Goal: Obtain resource: Obtain resource

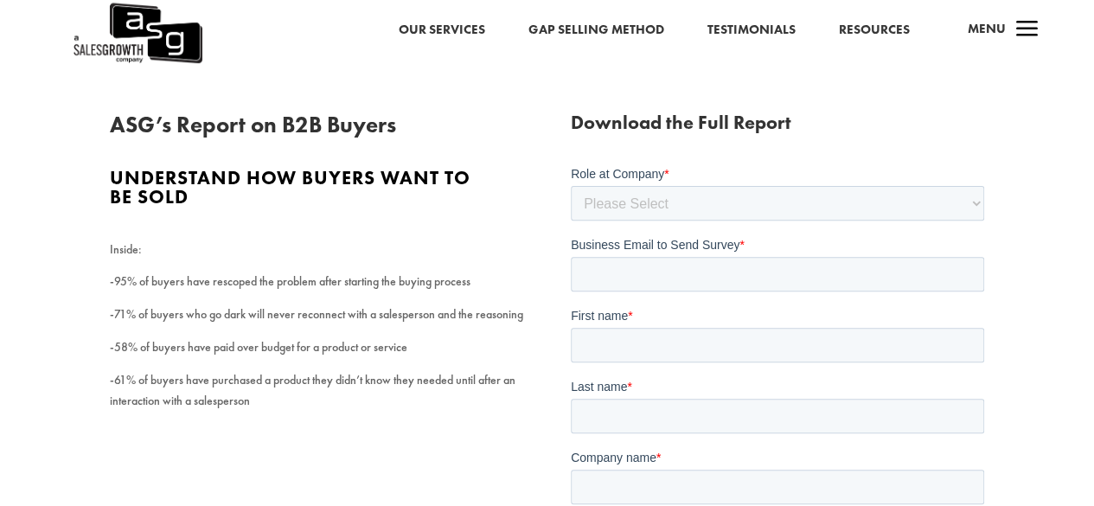
scroll to position [201, 0]
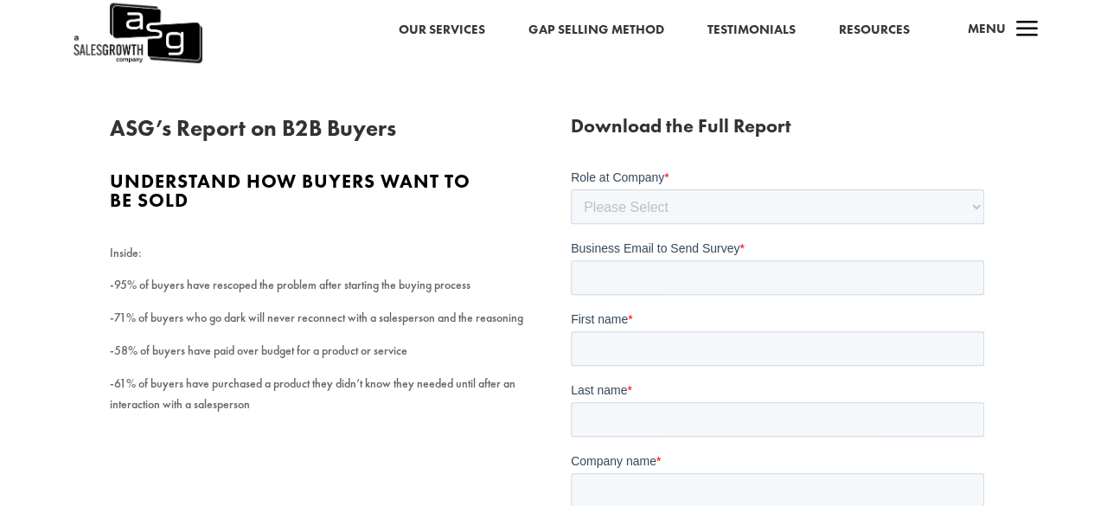
click at [44, 263] on div "ASG’s Report on B2B Buyers Understand how buyers want to be sold Inside: -95% o…" at bounding box center [547, 481] width 1094 height 860
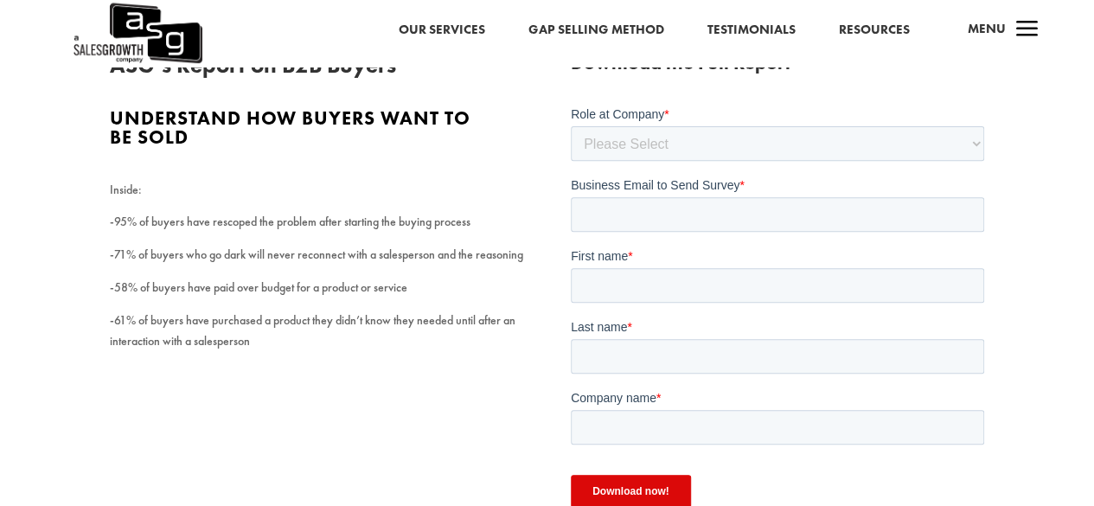
scroll to position [265, 0]
click at [665, 146] on select "Please Select C-Level (CRO, CSO, etc) Senior Leadership (VP of Sales, VP of Ena…" at bounding box center [777, 142] width 413 height 35
select select "Individual Contributor (AE, SDR, CSM, etc)"
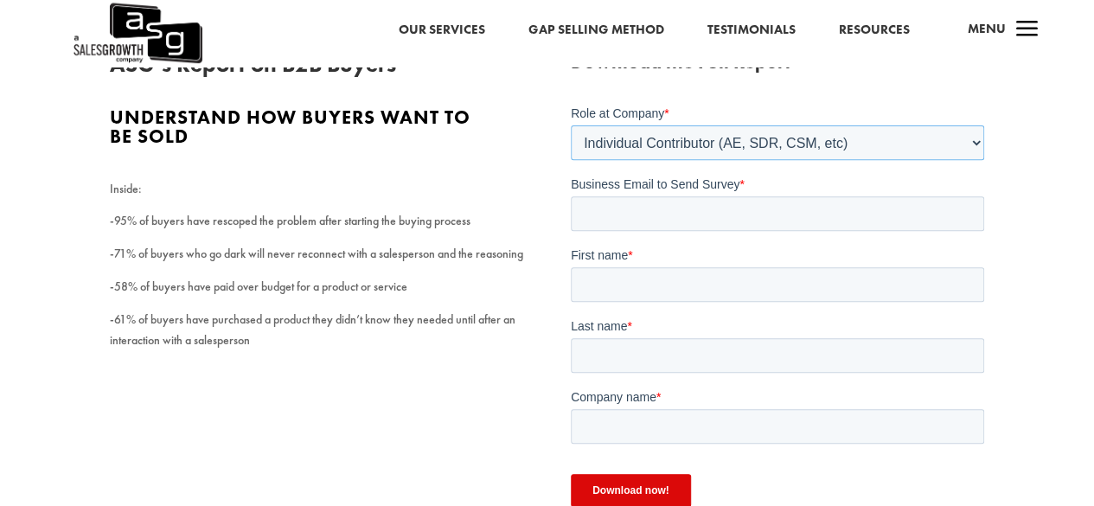
click at [571, 125] on select "Please Select C-Level (CRO, CSO, etc) Senior Leadership (VP of Sales, VP of Ena…" at bounding box center [777, 142] width 413 height 35
click at [644, 216] on input "Business Email to Send Survey *" at bounding box center [777, 212] width 413 height 35
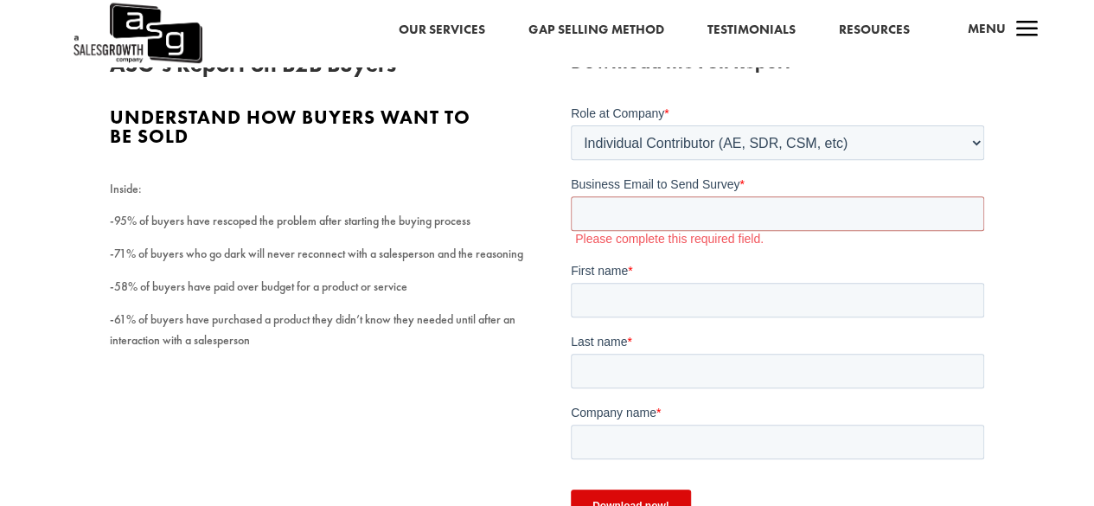
click at [519, 215] on p "-95% of buyers have rescoped the problem after starting the buying process" at bounding box center [316, 227] width 413 height 33
click at [589, 224] on input "Business Email to Send Survey *" at bounding box center [777, 212] width 413 height 35
click at [522, 245] on div "ASG’s Report on B2B Buyers Understand how buyers want to be sold Inside: -95% o…" at bounding box center [547, 302] width 875 height 543
click at [521, 252] on p "-71% of buyers who go dark will never reconnect with a salesperson and the reas…" at bounding box center [316, 260] width 413 height 33
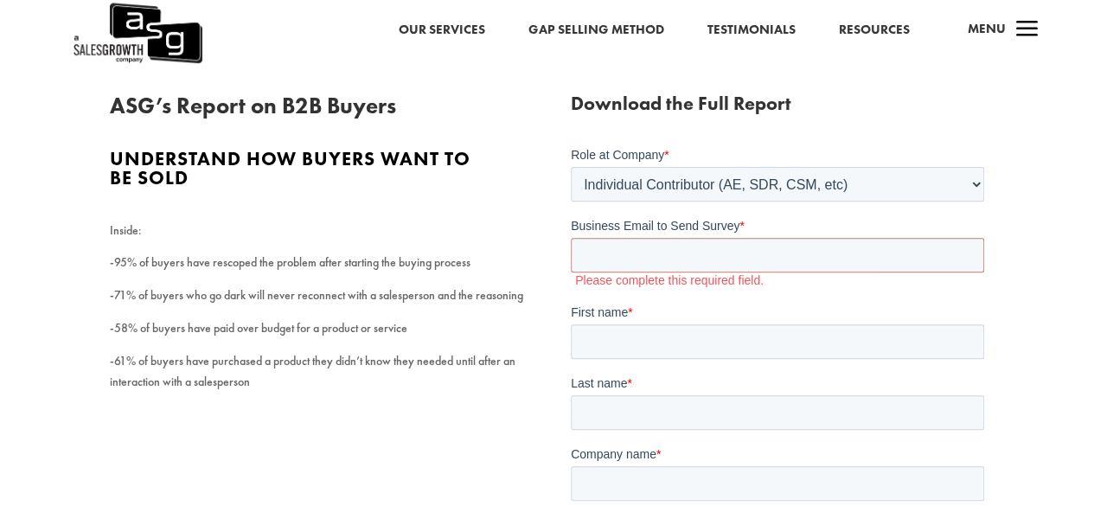
click at [495, 349] on p "-58% of buyers have paid over budget for a product or service" at bounding box center [316, 334] width 413 height 33
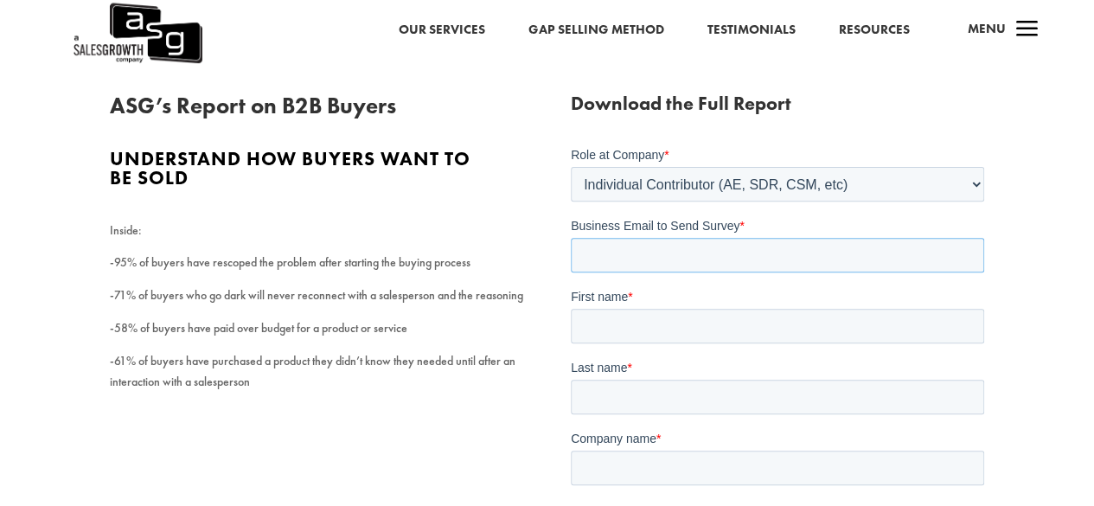
click at [622, 248] on input "Business Email to Send Survey *" at bounding box center [777, 254] width 413 height 35
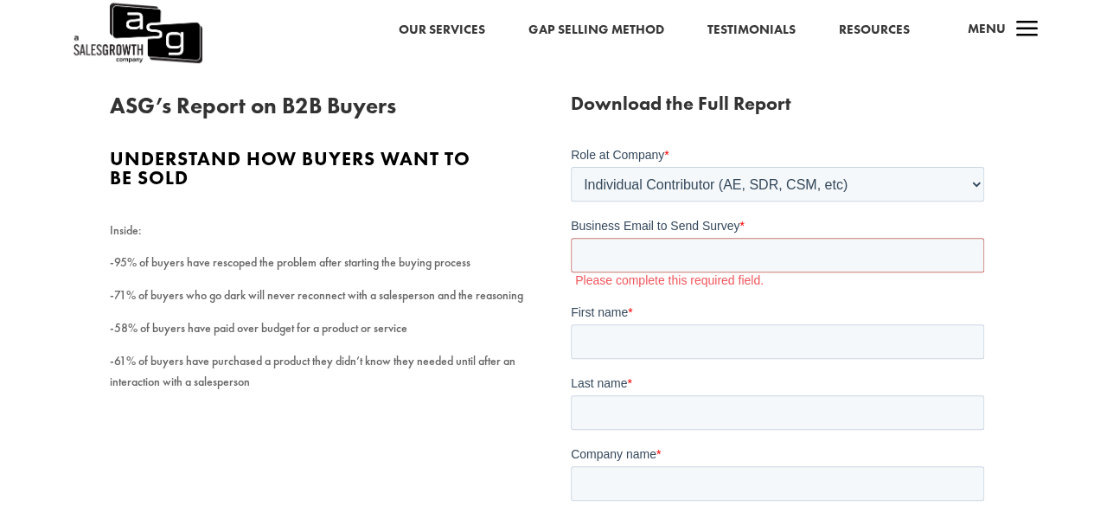
click at [517, 297] on p "-71% of buyers who go dark will never reconnect with a salesperson and the reas…" at bounding box center [316, 301] width 413 height 33
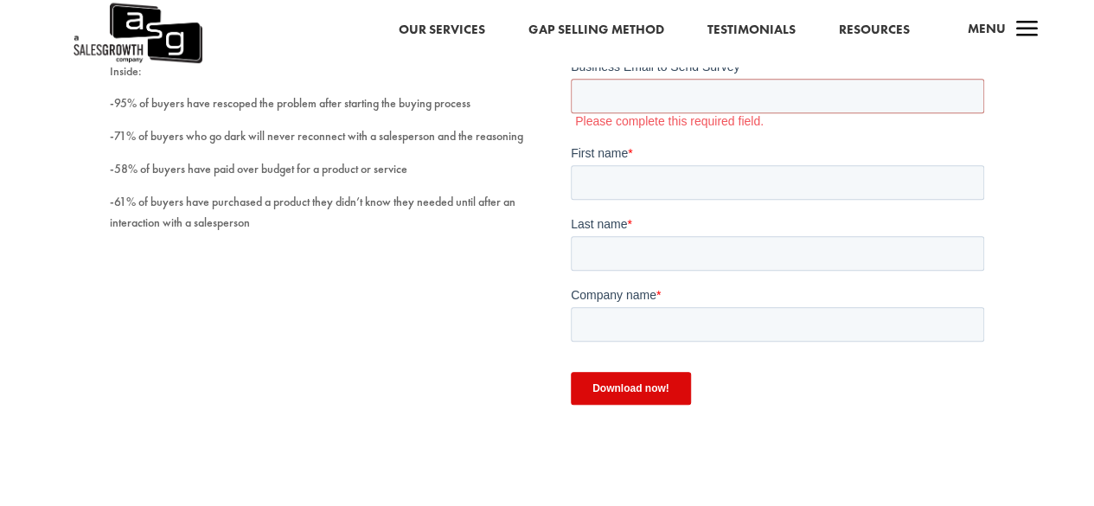
scroll to position [298, 0]
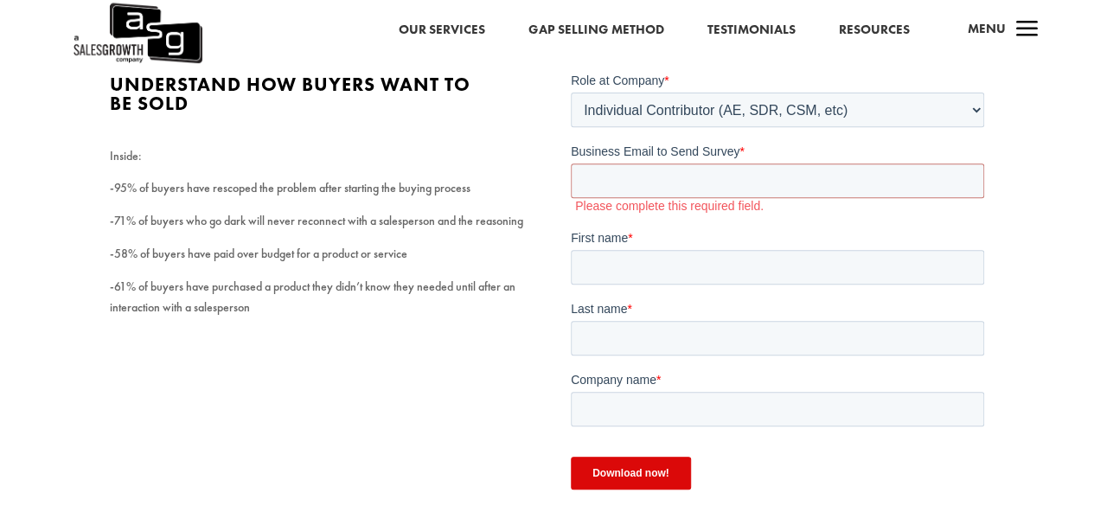
click at [513, 244] on p "-71% of buyers who go dark will never reconnect with a salesperson and the reas…" at bounding box center [316, 227] width 413 height 33
click at [484, 343] on div "ASG’s Report on B2B Buyers Understand how buyers want to be sold Inside: -95% o…" at bounding box center [547, 269] width 875 height 543
